Goal: Entertainment & Leisure: Consume media (video, audio)

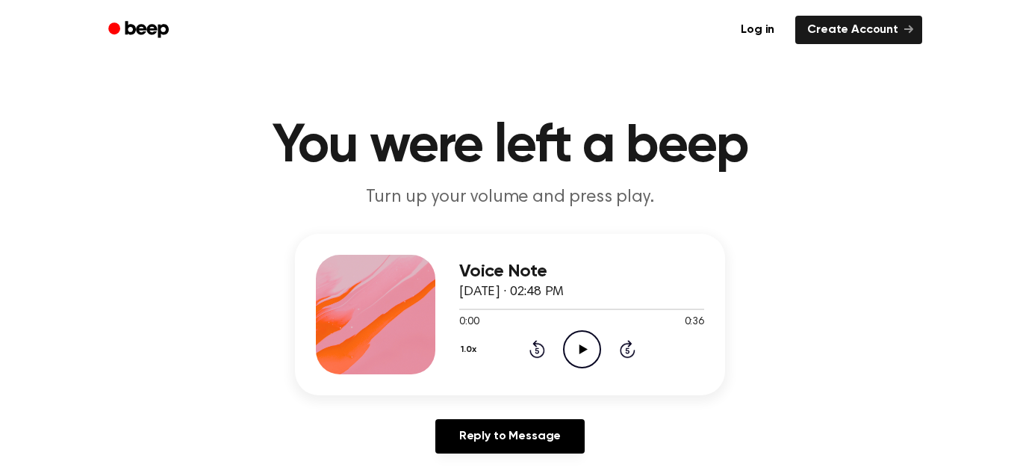
click at [579, 347] on icon at bounding box center [583, 349] width 8 height 10
click at [591, 337] on icon "Pause Audio" at bounding box center [582, 349] width 38 height 38
click at [592, 338] on icon "Play Audio" at bounding box center [582, 349] width 38 height 38
click at [579, 342] on icon "Play Audio" at bounding box center [582, 349] width 38 height 38
click at [577, 342] on icon "Pause Audio" at bounding box center [582, 349] width 38 height 38
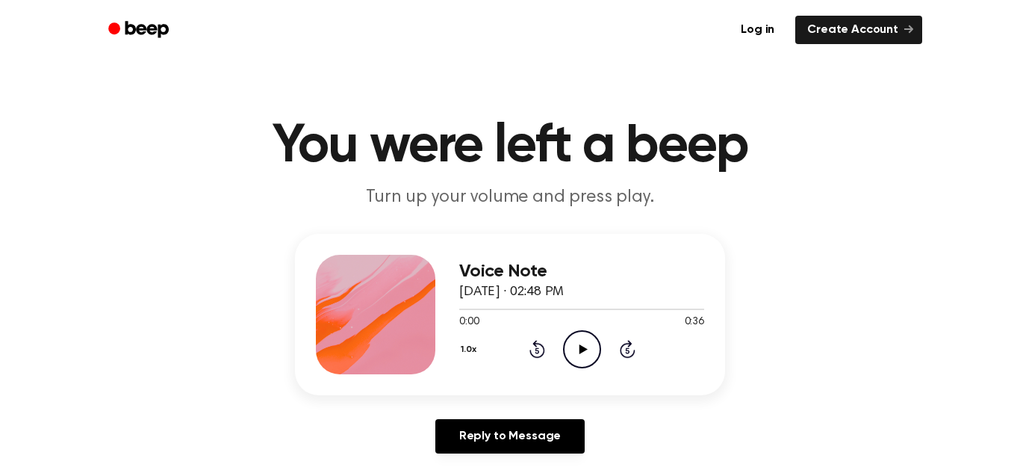
click at [577, 342] on icon "Play Audio" at bounding box center [582, 349] width 38 height 38
click at [577, 342] on icon "Pause Audio" at bounding box center [582, 349] width 38 height 38
click at [577, 342] on icon "Play Audio" at bounding box center [582, 349] width 38 height 38
click at [583, 340] on icon "Play Audio" at bounding box center [582, 349] width 38 height 38
click at [583, 340] on icon "Pause Audio" at bounding box center [582, 349] width 38 height 38
